Goal: Use online tool/utility: Utilize a website feature to perform a specific function

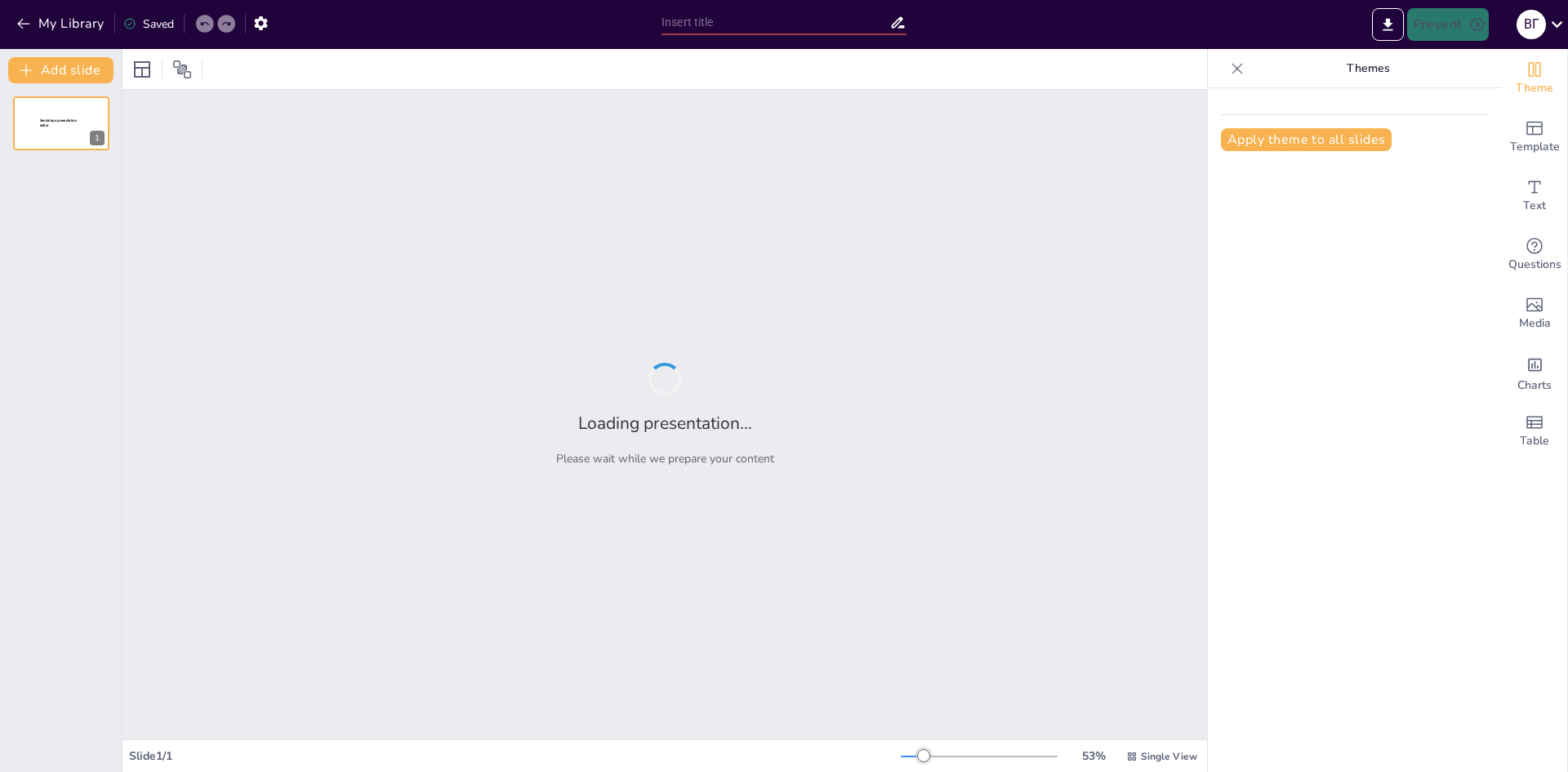
type input "Exploring Summer Holidays in the Mountains"
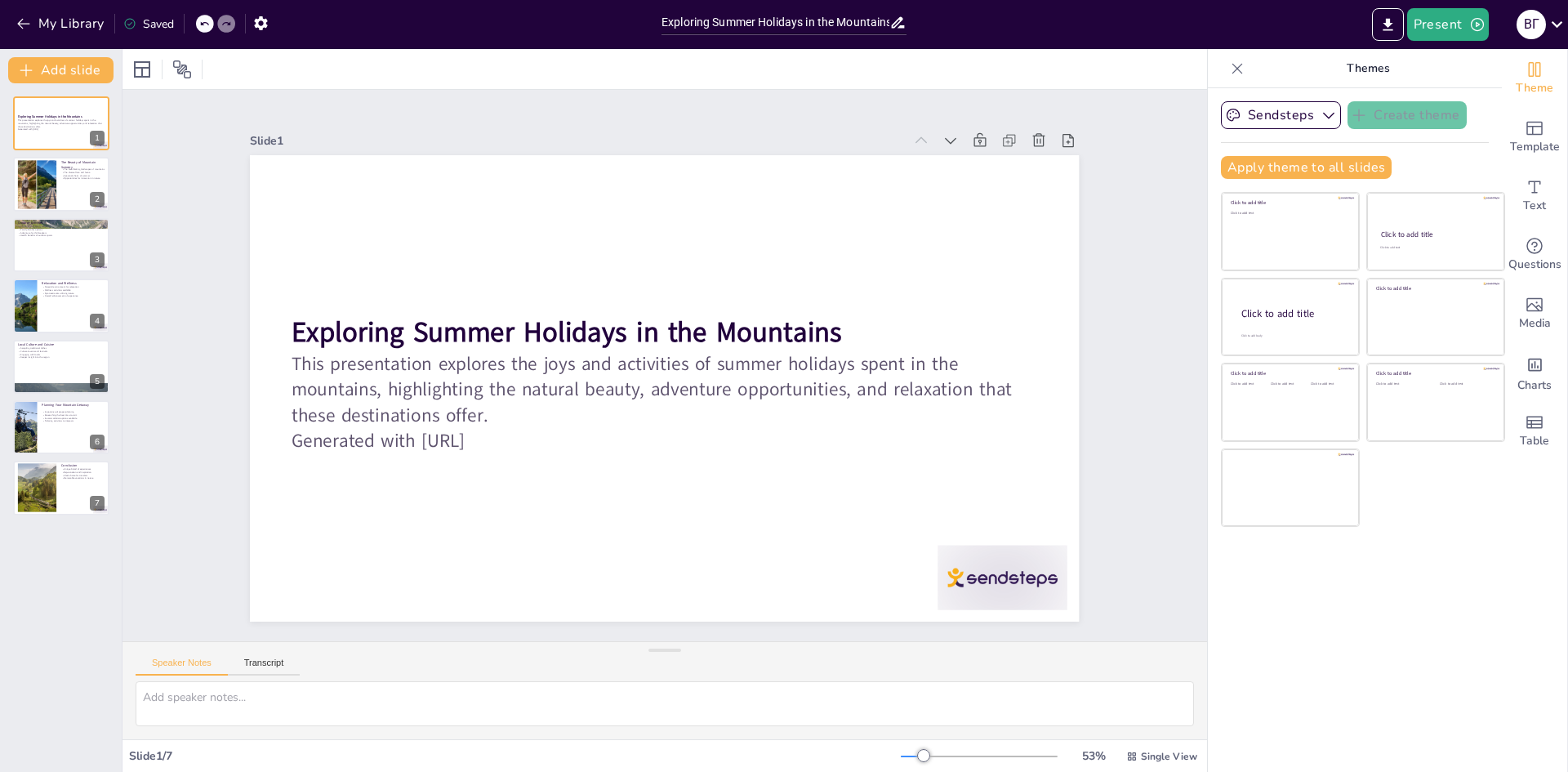
click at [1032, 76] on div at bounding box center [665, 69] width 1085 height 40
click at [1467, 26] on button "Present" at bounding box center [1448, 25] width 82 height 33
click at [1461, 96] on font "Відтворити презентацію" at bounding box center [1486, 100] width 127 height 12
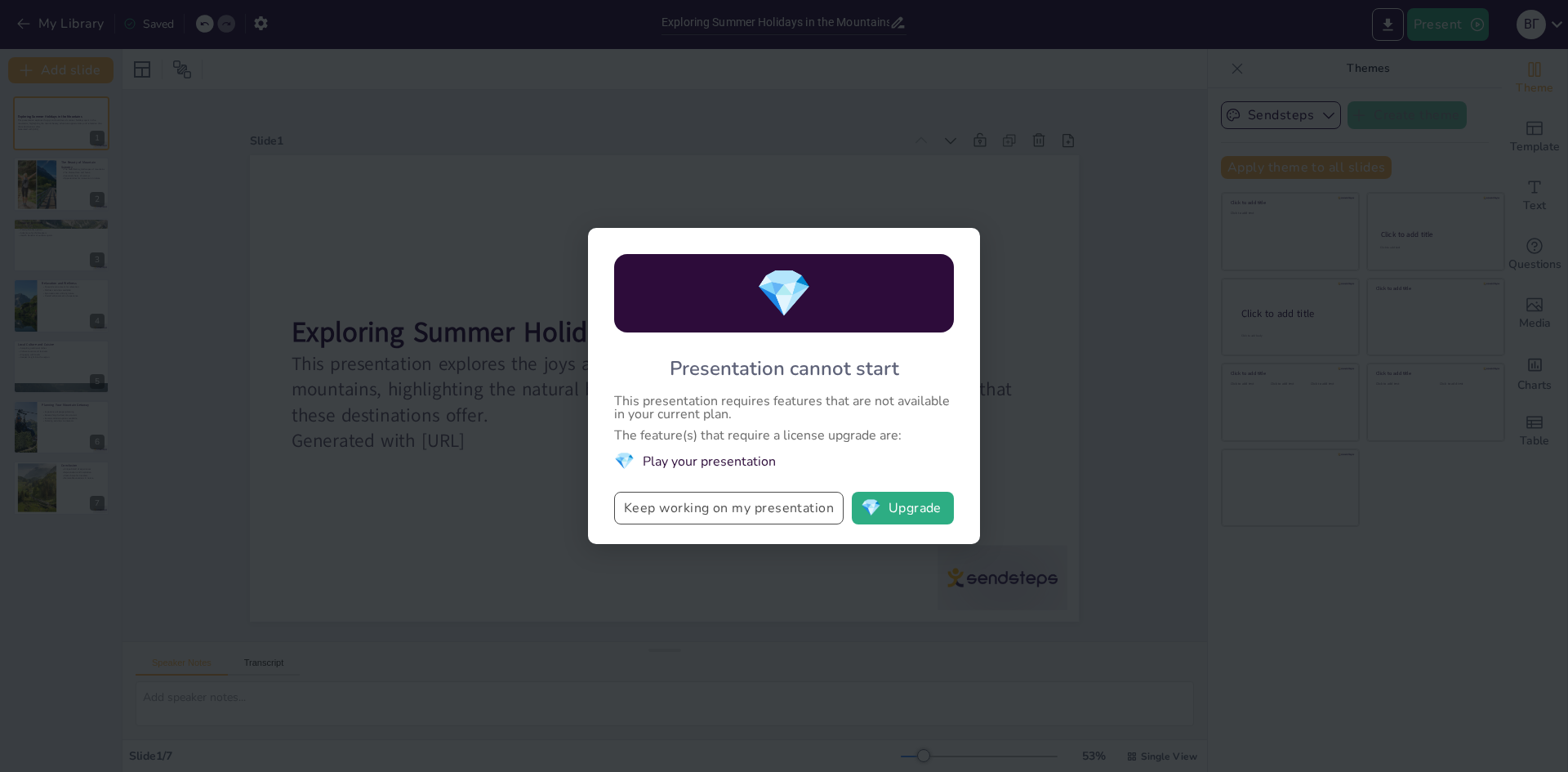
click at [752, 520] on button "Keep working on my presentation" at bounding box center [729, 508] width 229 height 33
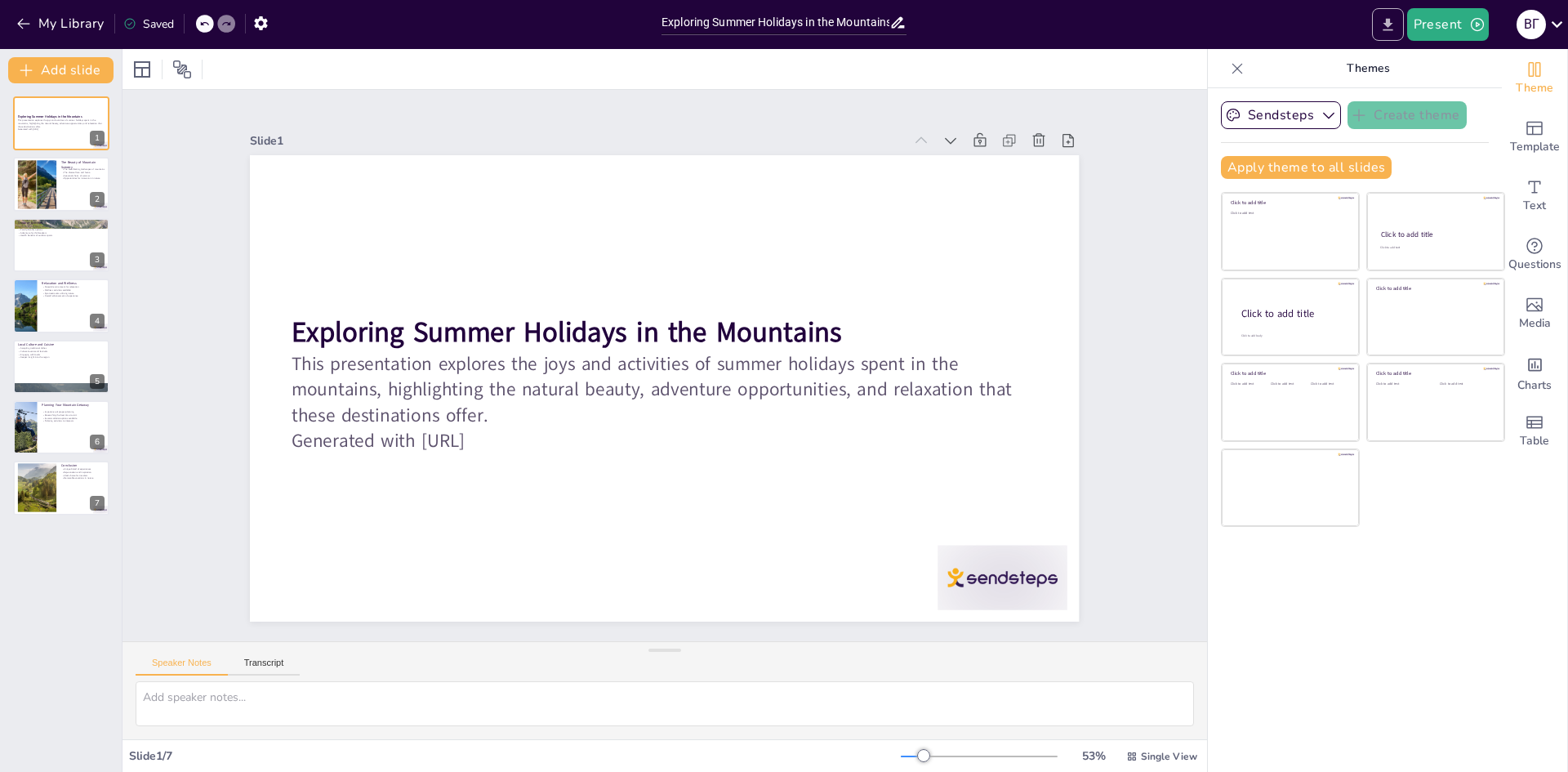
click at [1384, 26] on icon "Export to PowerPoint" at bounding box center [1388, 25] width 17 height 17
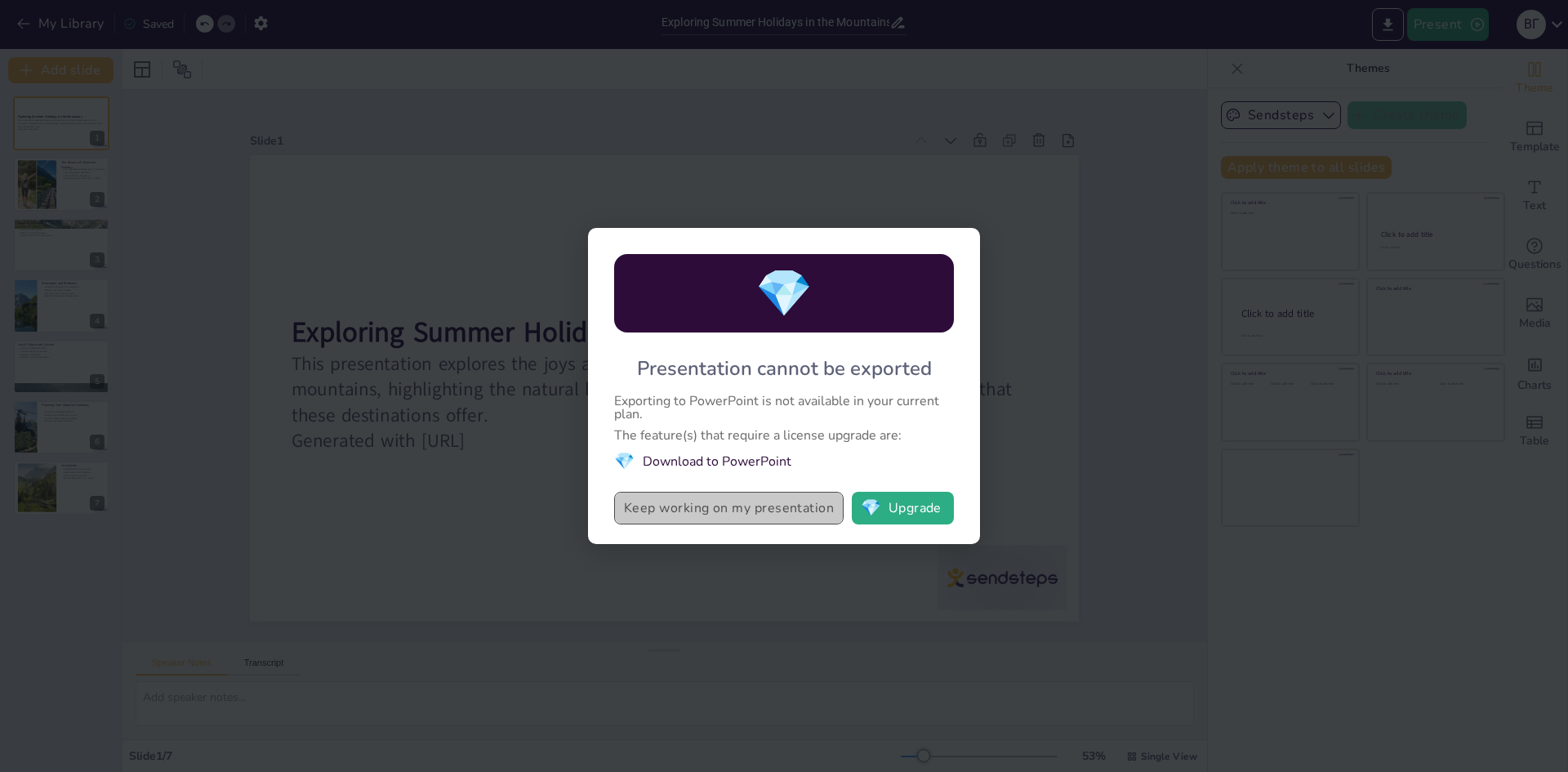
click at [804, 504] on button "Keep working on my presentation" at bounding box center [729, 508] width 229 height 33
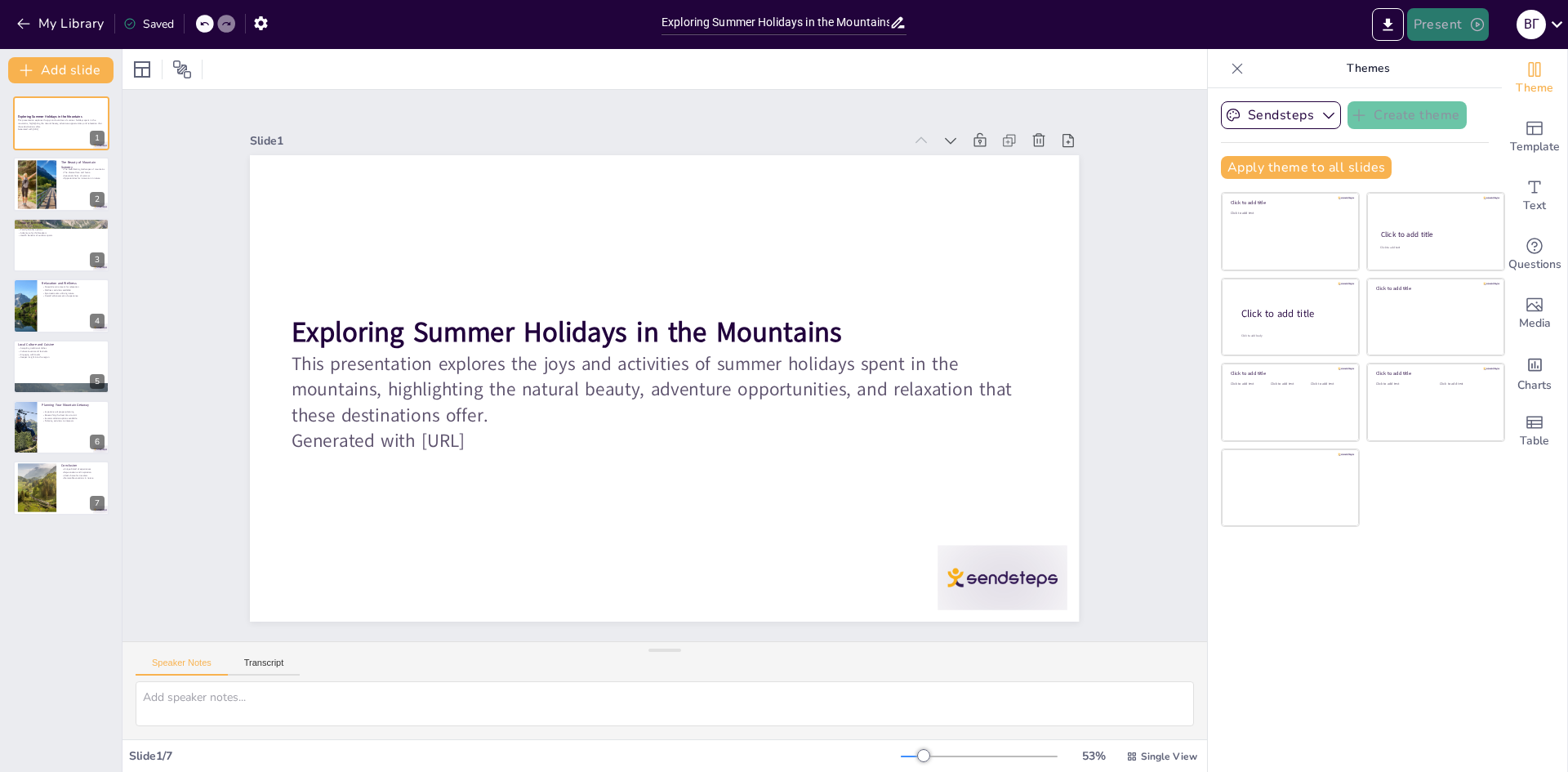
click at [1423, 27] on button "Present" at bounding box center [1448, 25] width 82 height 33
click at [1439, 58] on font "Попередній перегляд презентації" at bounding box center [1509, 61] width 173 height 12
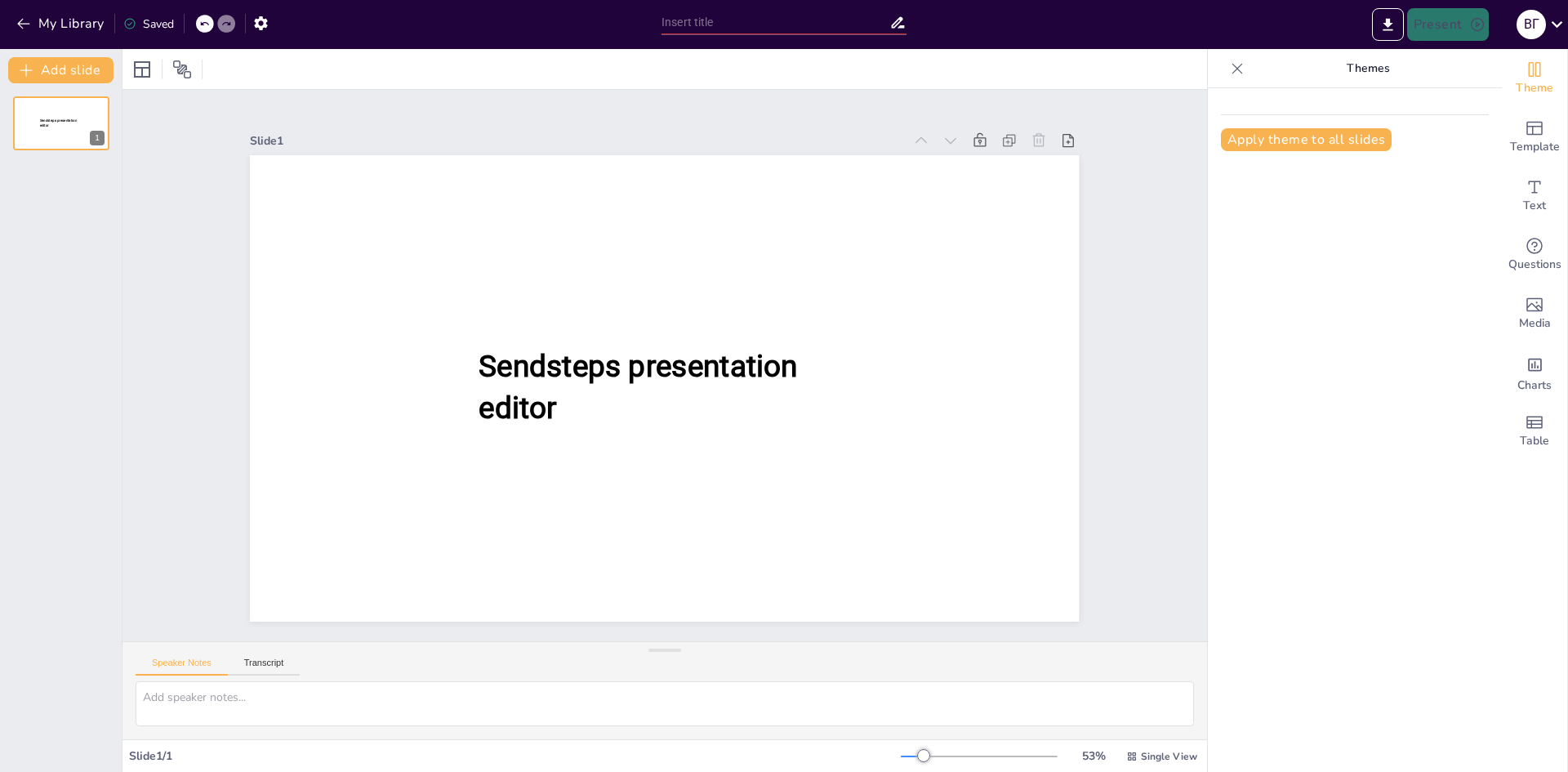
type input "Exploring Summer Holidays in the Mountains"
